Goal: Check status: Check status

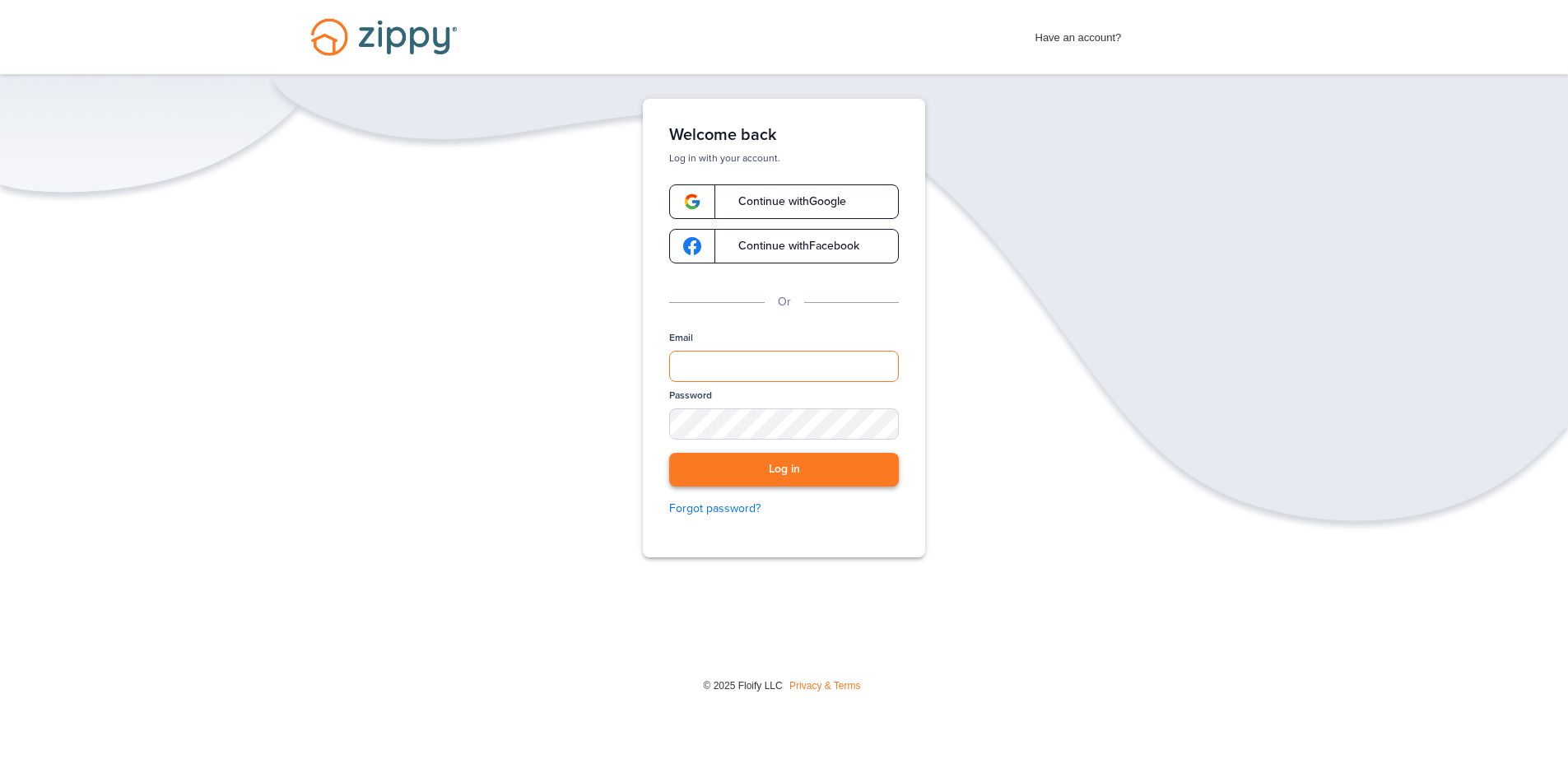
type input "**********"
click at [837, 485] on button "Log in" at bounding box center [784, 469] width 230 height 34
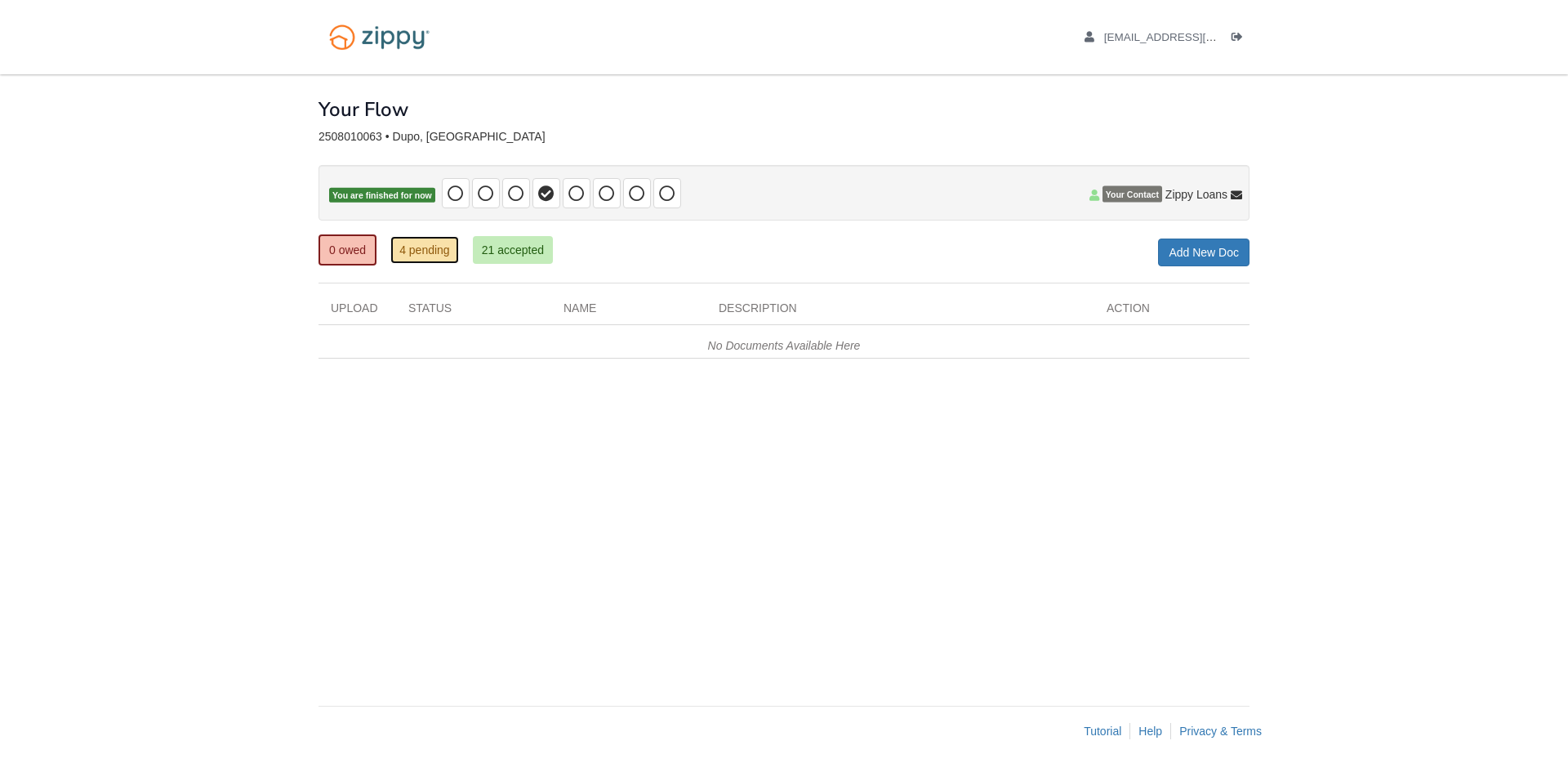
click at [406, 239] on link "4 pending" at bounding box center [424, 250] width 68 height 27
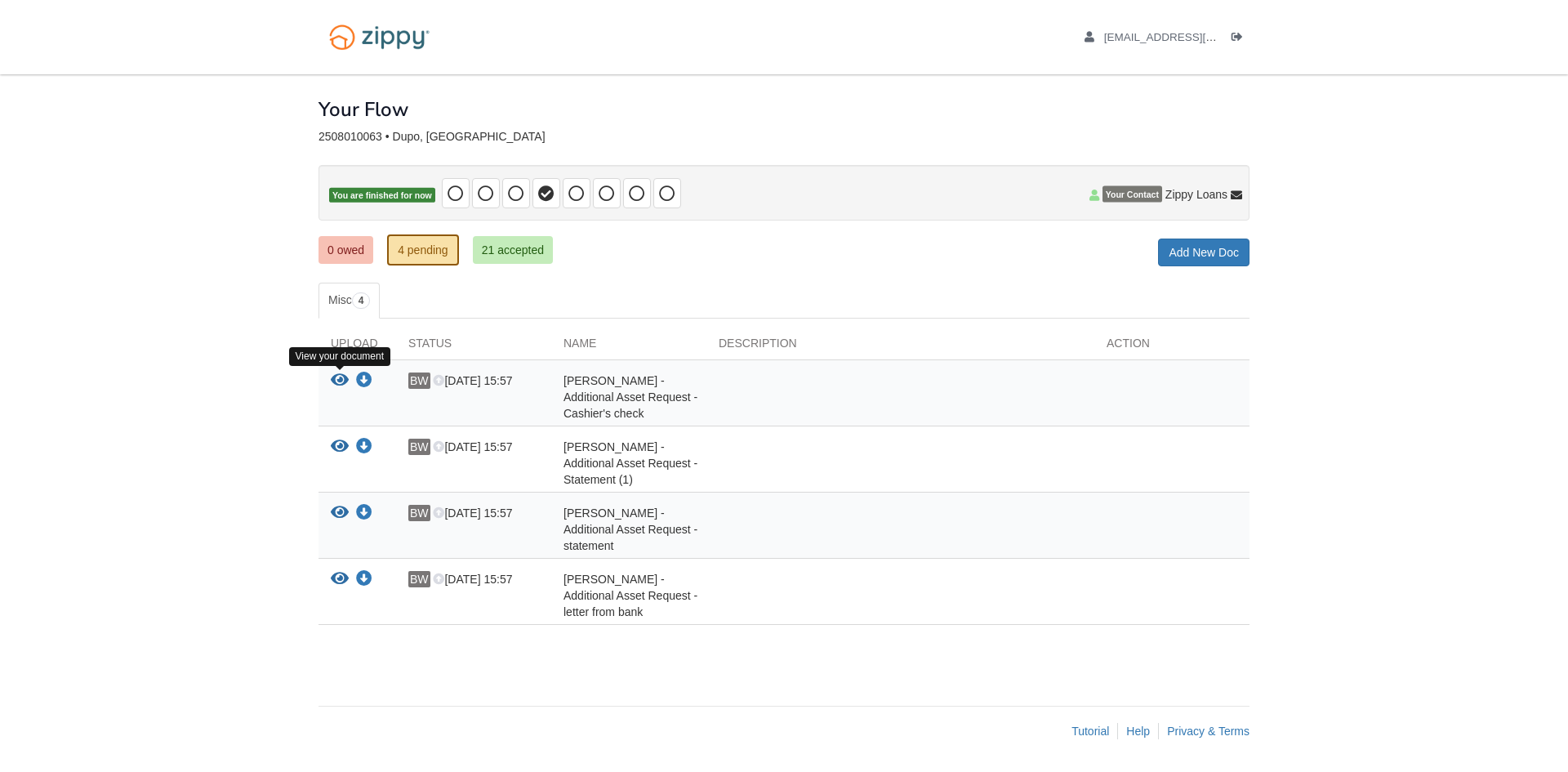
click at [338, 381] on icon "View Benjamin Wuelling - Additional Asset Request - Cashier's check" at bounding box center [340, 381] width 18 height 16
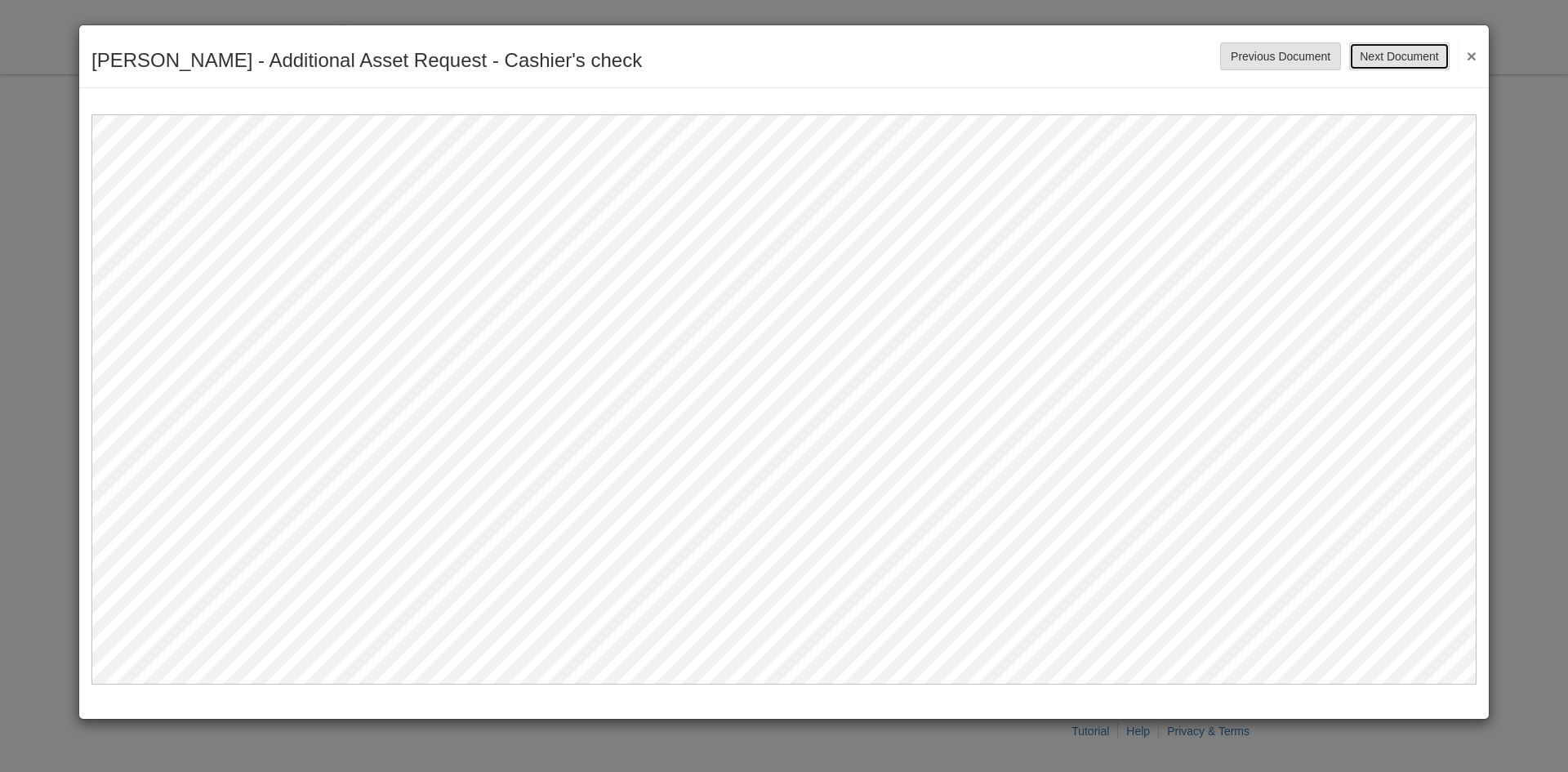
click at [1427, 50] on button "Next Document" at bounding box center [1398, 57] width 99 height 27
click at [1420, 51] on button "Next Document" at bounding box center [1398, 57] width 99 height 27
click at [1420, 58] on button "Next Document" at bounding box center [1398, 57] width 99 height 27
click at [1475, 54] on button "×" at bounding box center [1467, 56] width 19 height 29
